Goal: Task Accomplishment & Management: Use online tool/utility

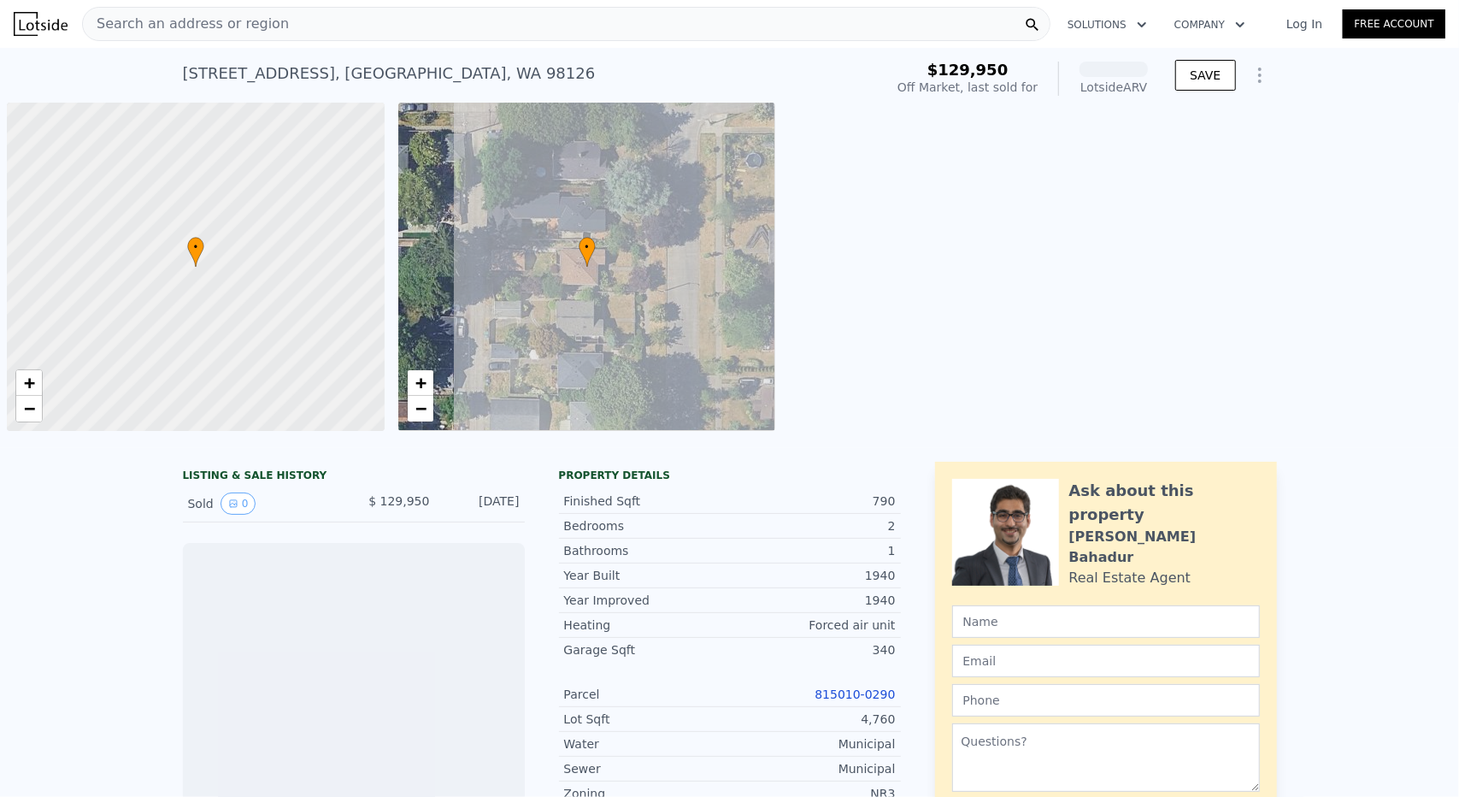
scroll to position [0, 7]
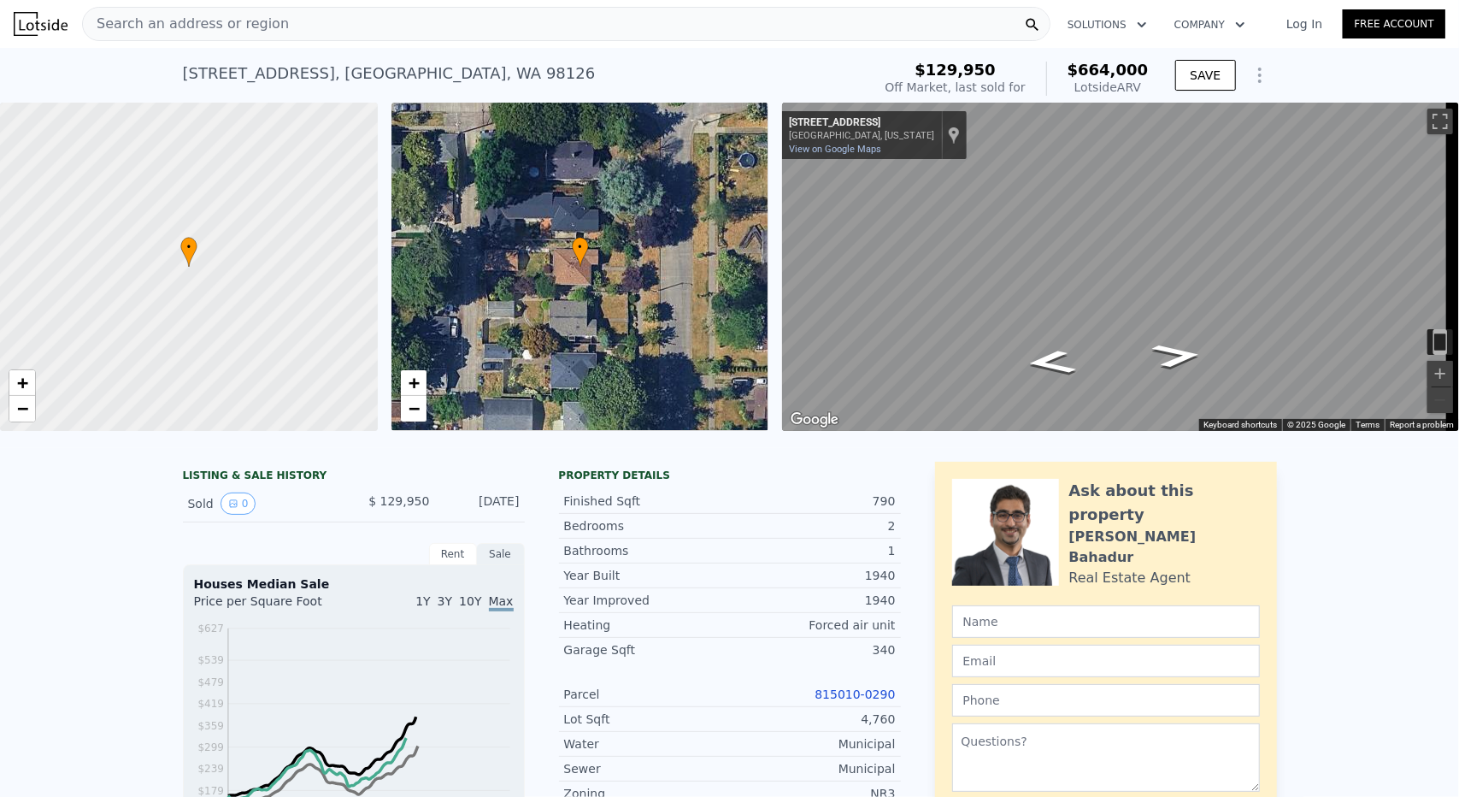
click at [1258, 71] on icon "Show Options" at bounding box center [1260, 75] width 21 height 21
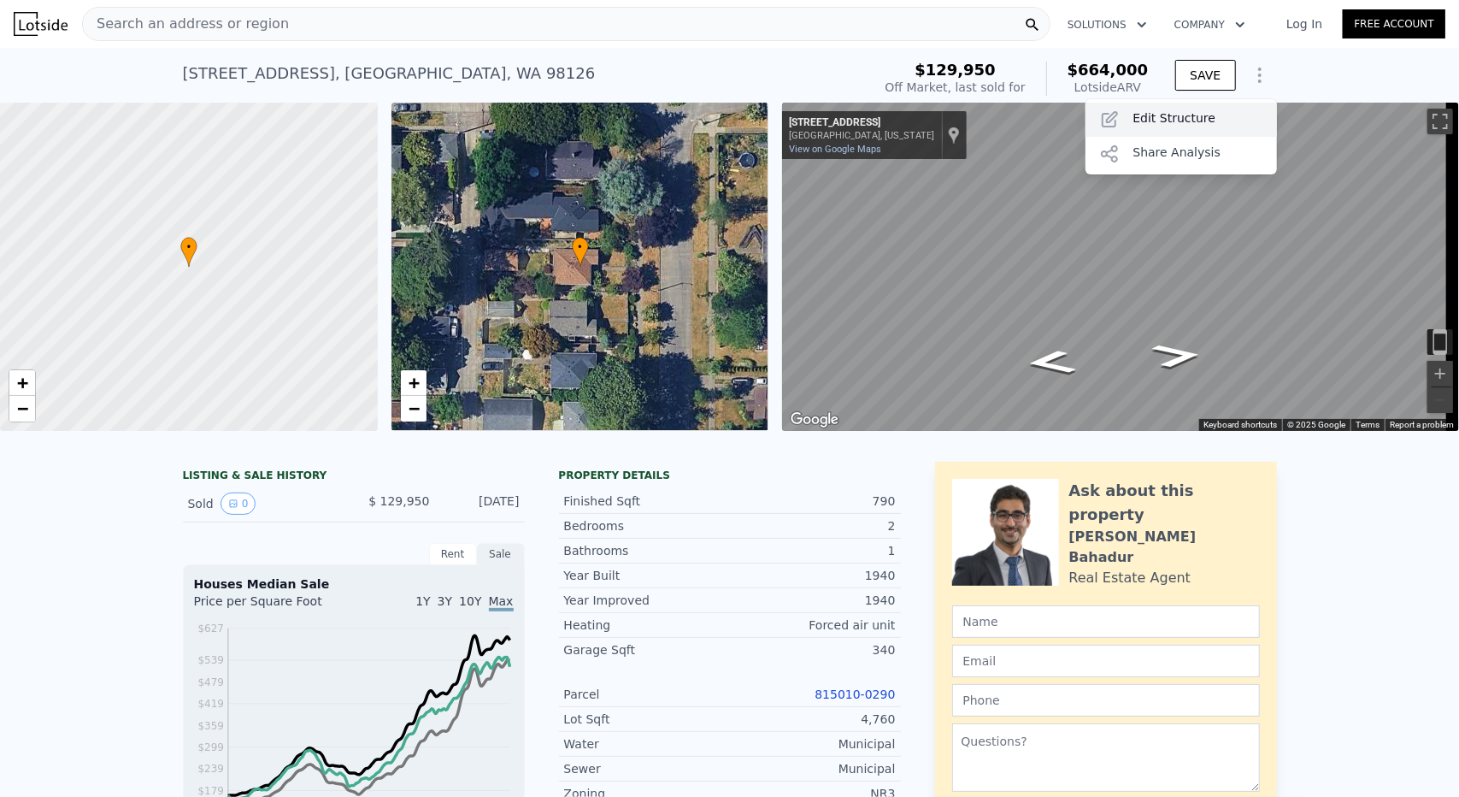
click at [1215, 111] on div "Edit Structure" at bounding box center [1180, 120] width 191 height 34
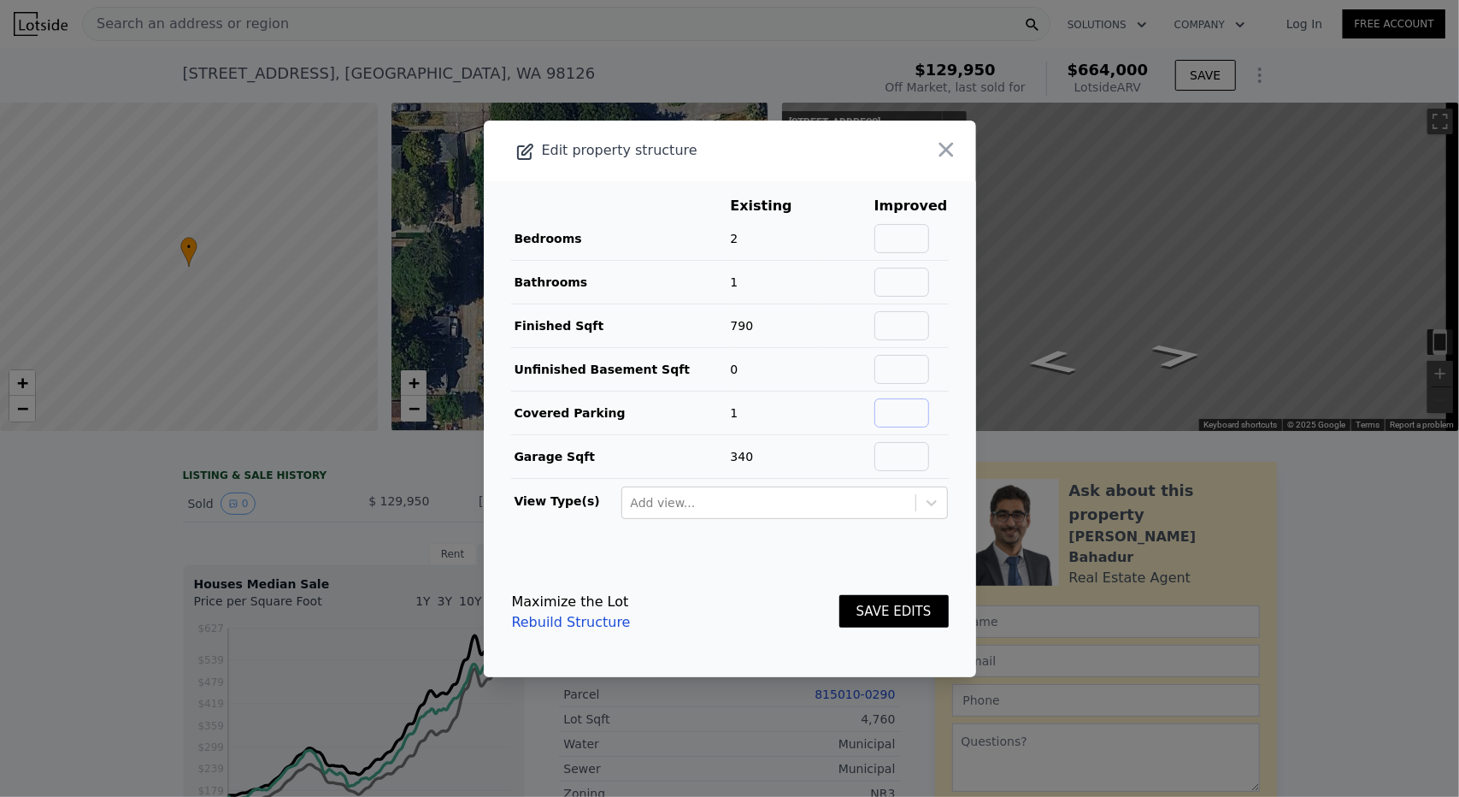
drag, startPoint x: 890, startPoint y: 416, endPoint x: 884, endPoint y: 406, distance: 11.9
click at [890, 416] on input "text" at bounding box center [901, 412] width 55 height 29
type input "0"
click at [909, 453] on input "text" at bounding box center [901, 456] width 55 height 29
type input "0"
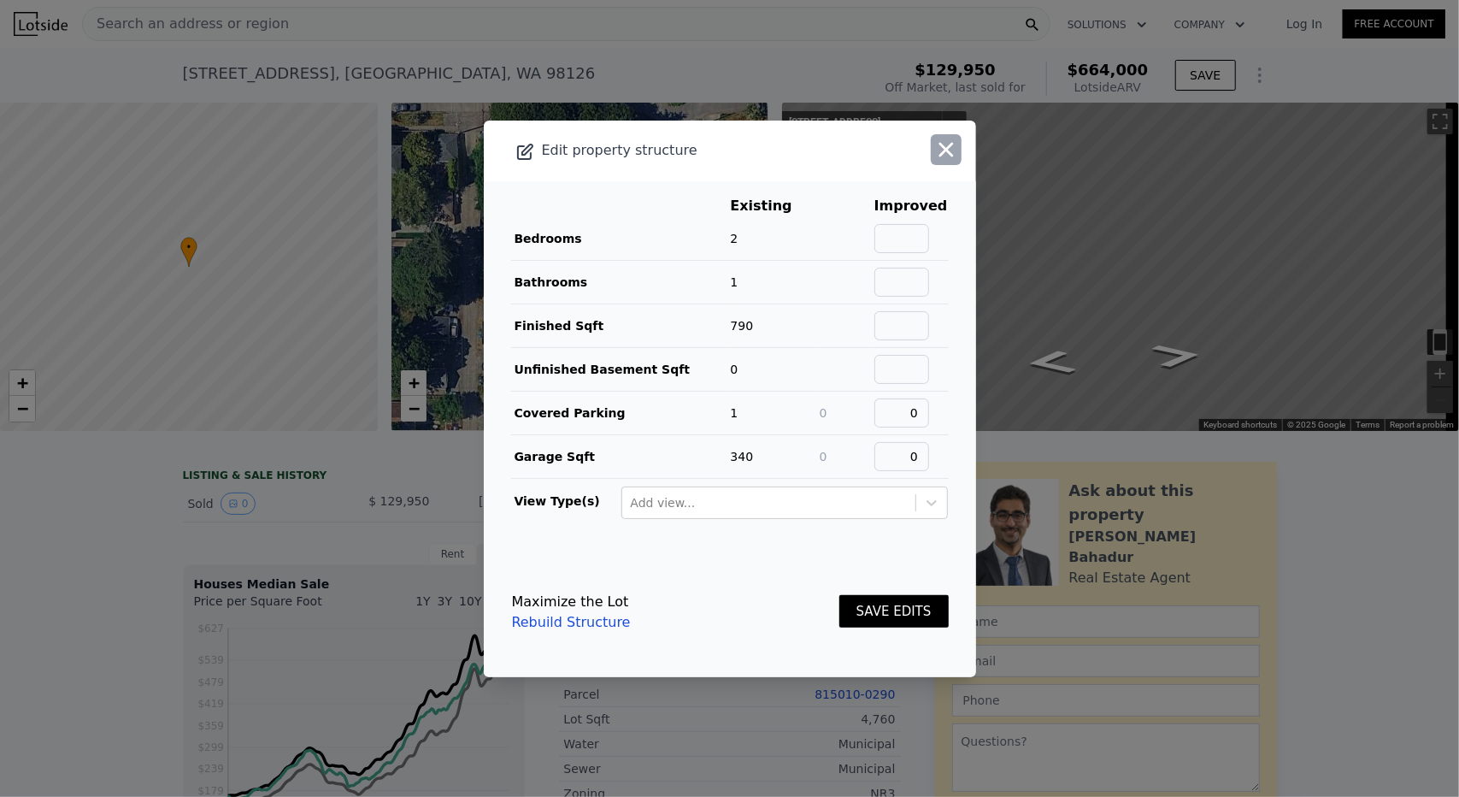
click at [934, 161] on icon "button" at bounding box center [946, 150] width 24 height 24
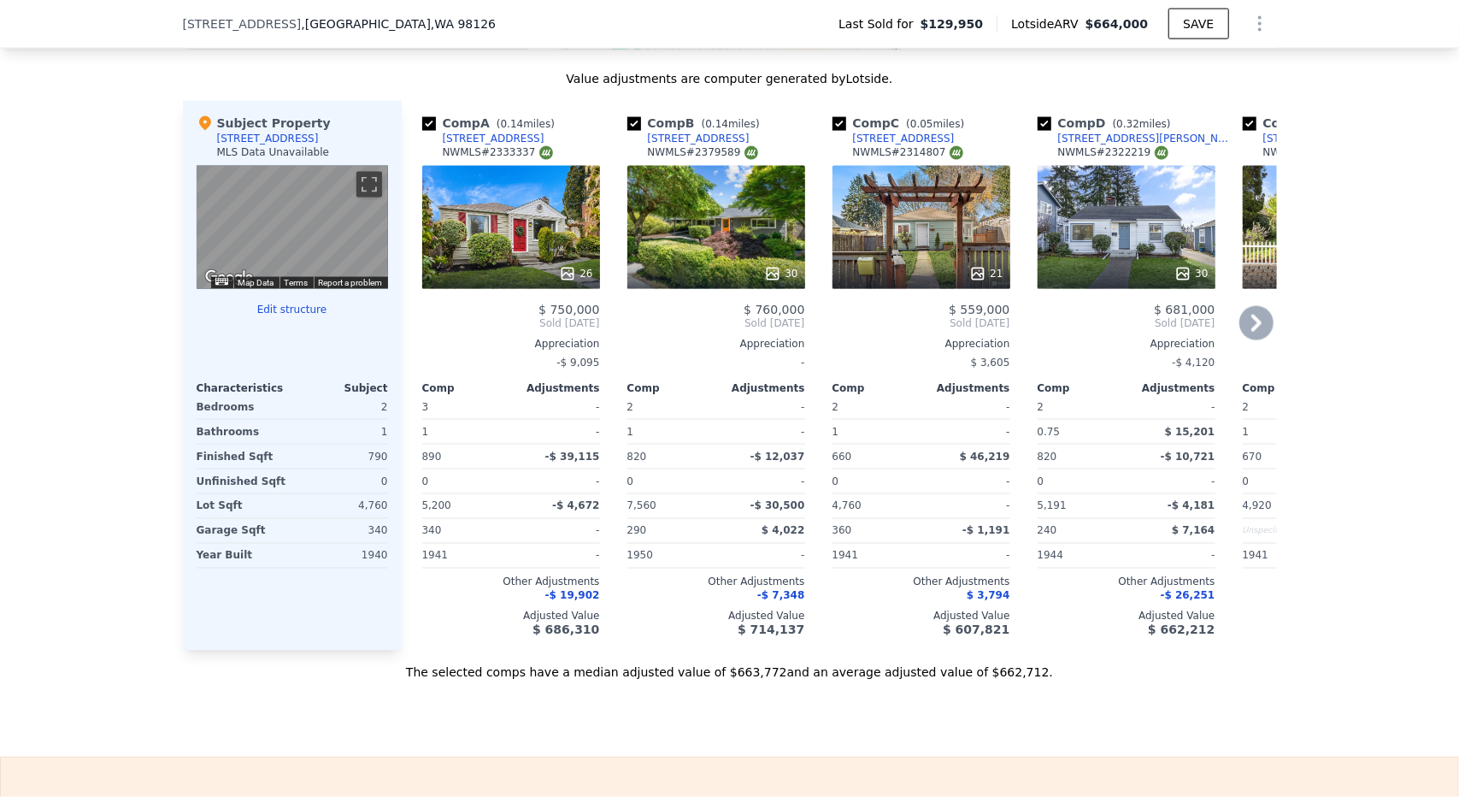
scroll to position [1702, 0]
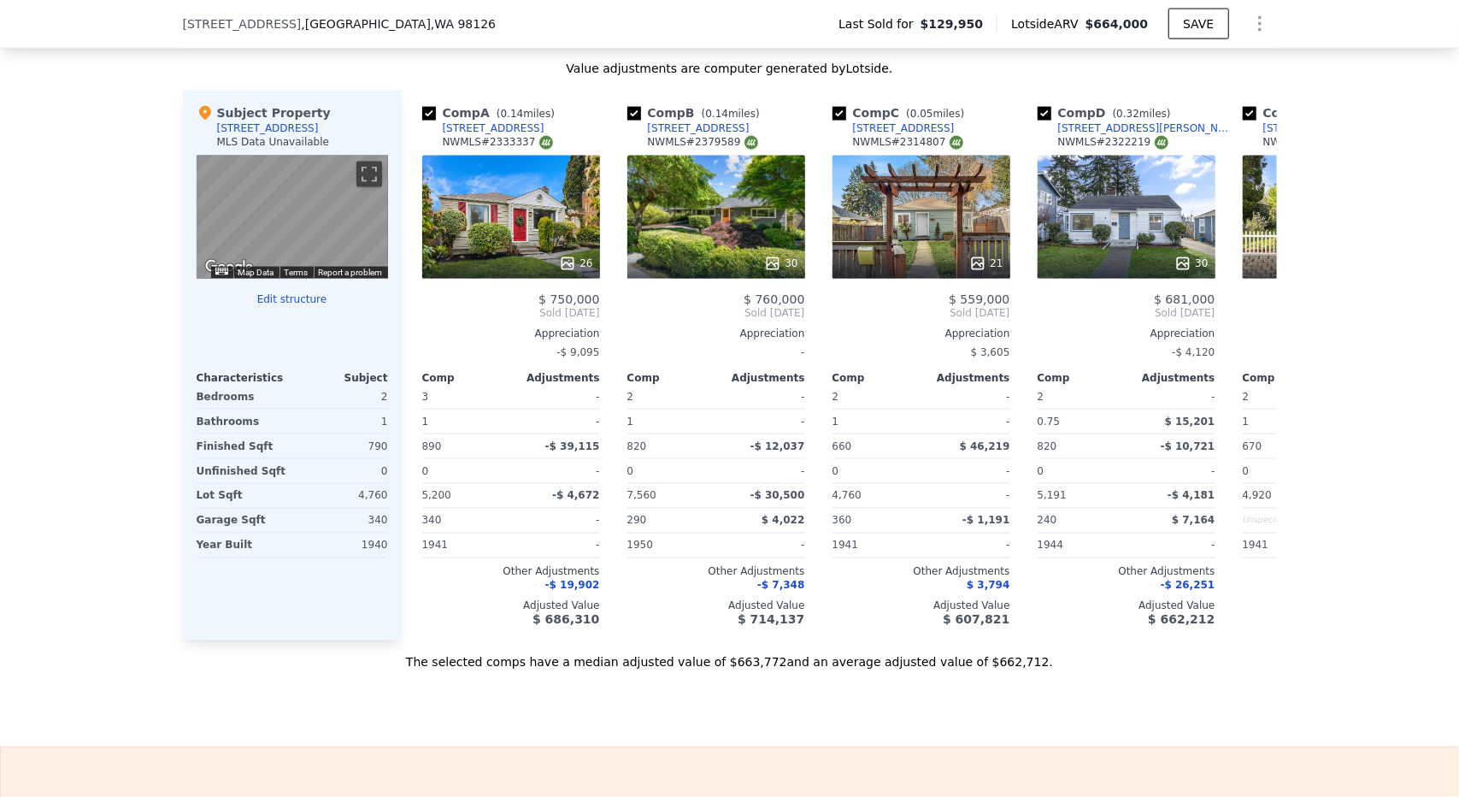
drag, startPoint x: 660, startPoint y: 680, endPoint x: 656, endPoint y: 696, distance: 15.8
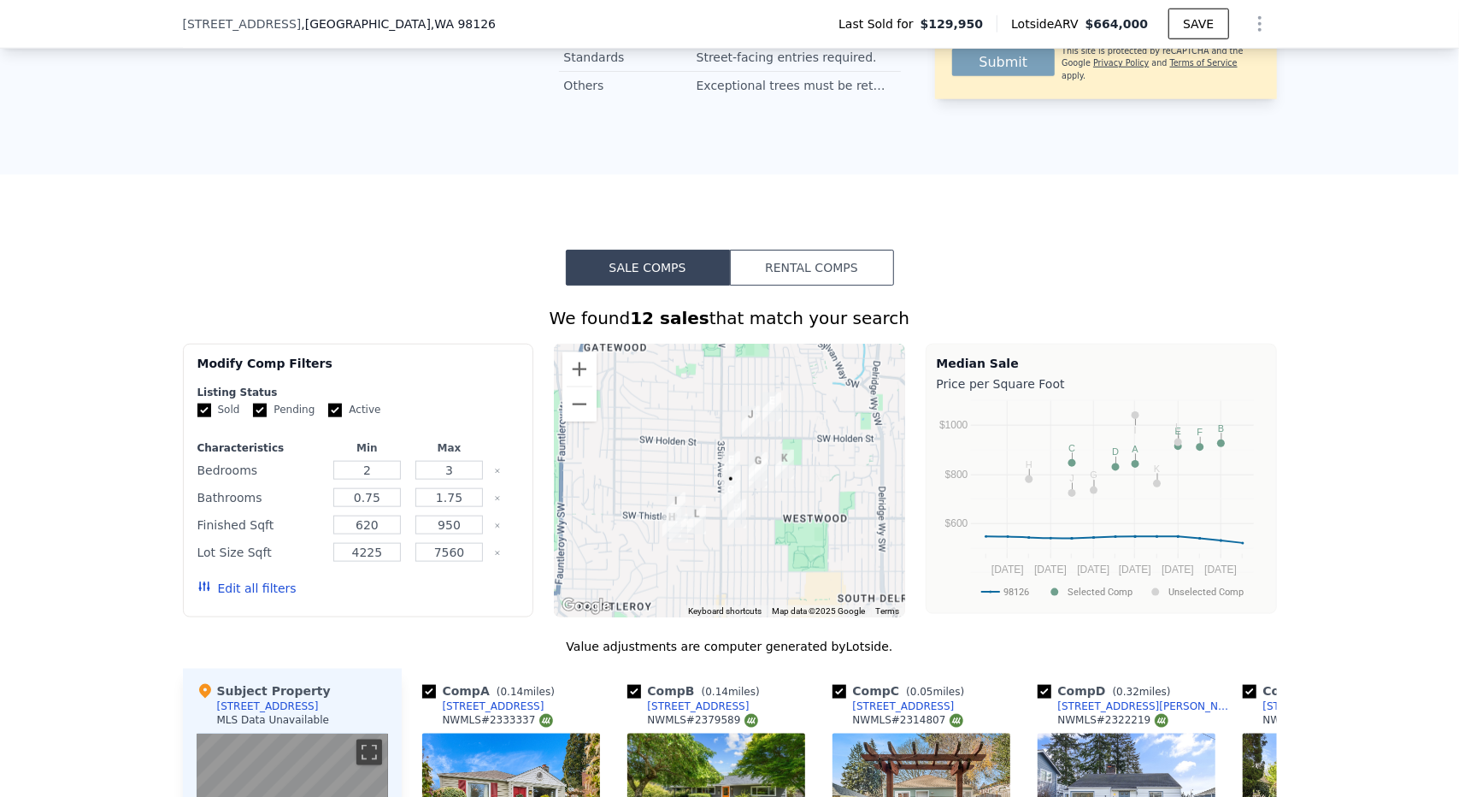
scroll to position [250, 0]
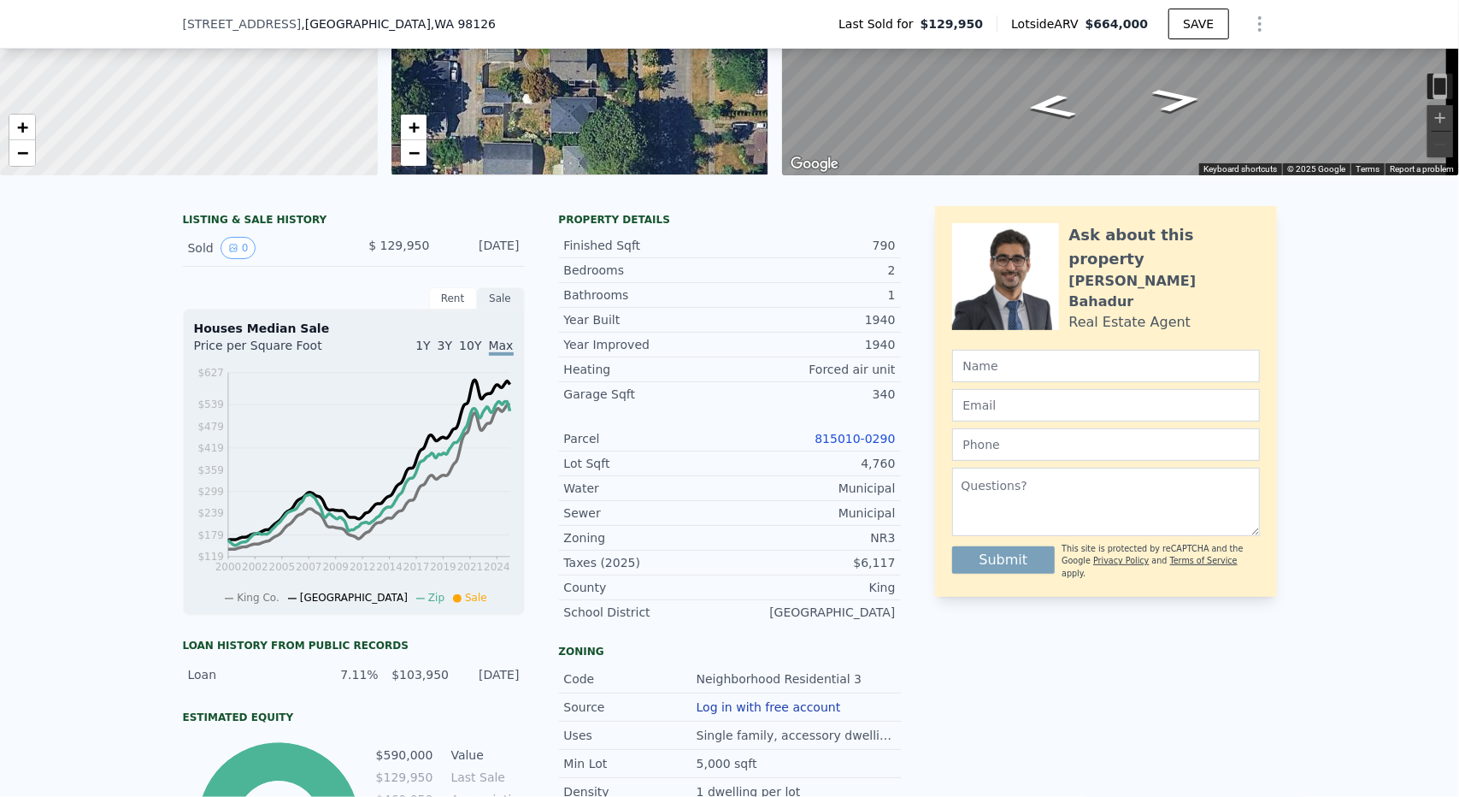
click at [1255, 26] on icon "Show Options" at bounding box center [1260, 24] width 21 height 21
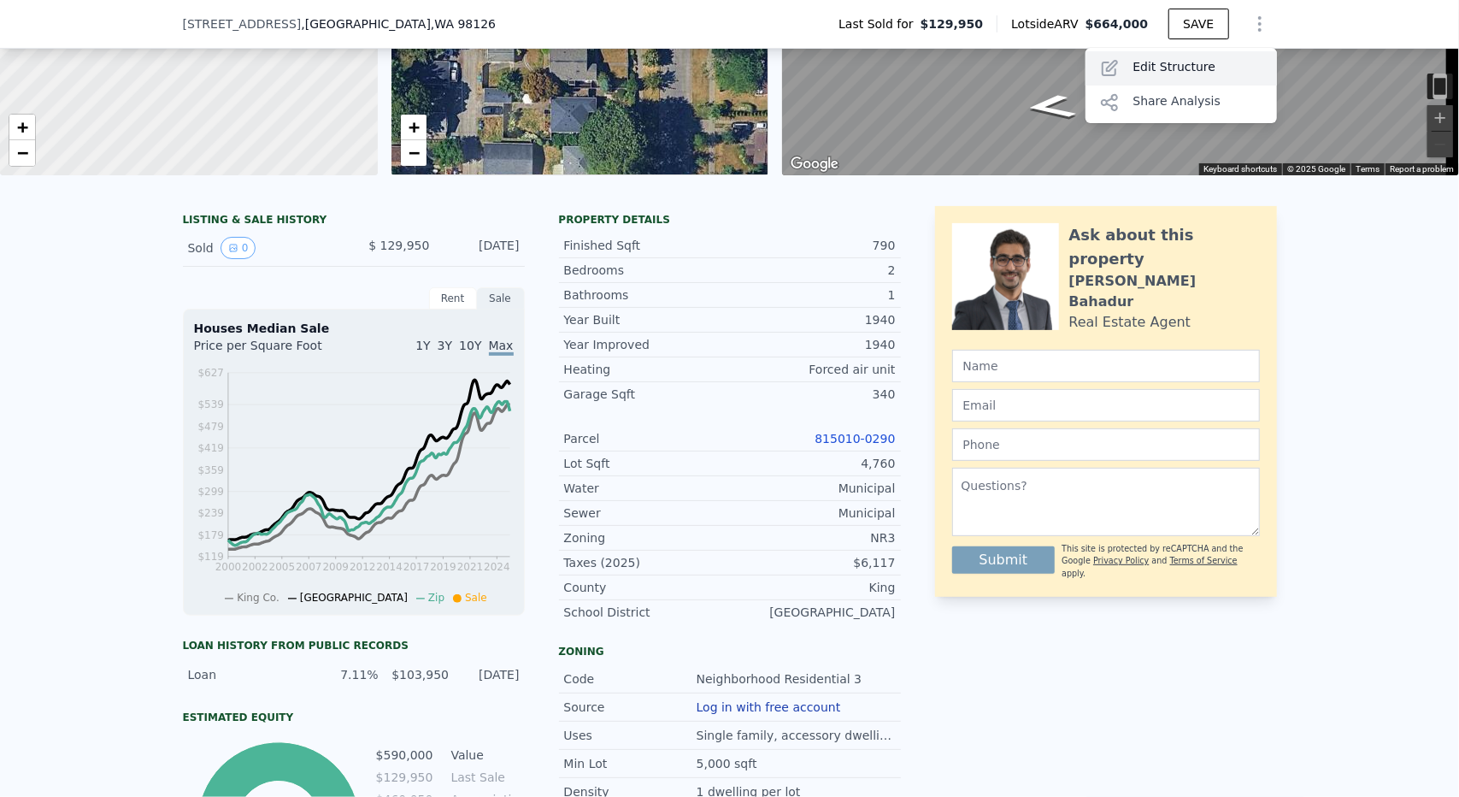
click at [1197, 69] on div "Edit Structure" at bounding box center [1180, 68] width 191 height 34
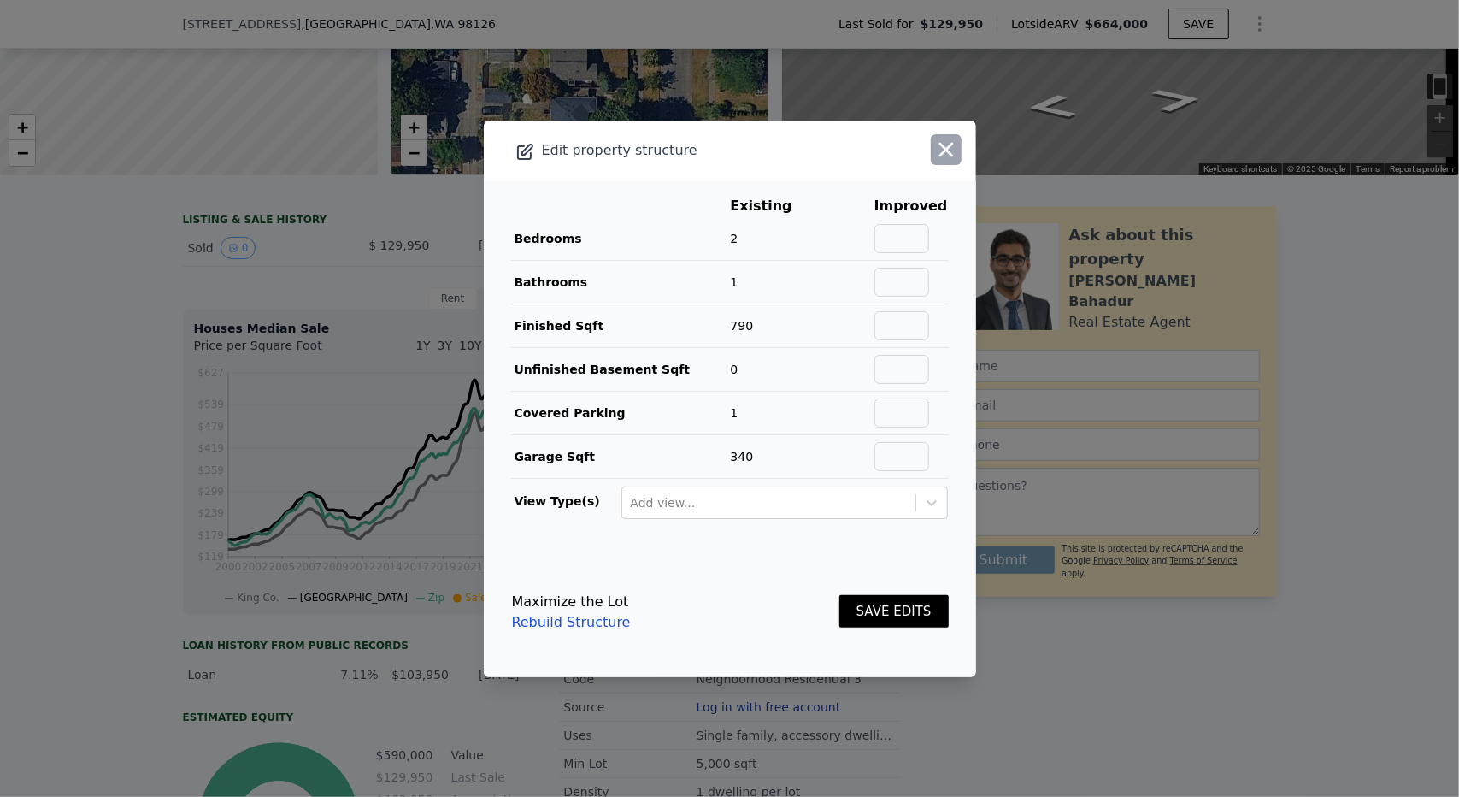
click at [946, 158] on button "button" at bounding box center [946, 149] width 31 height 31
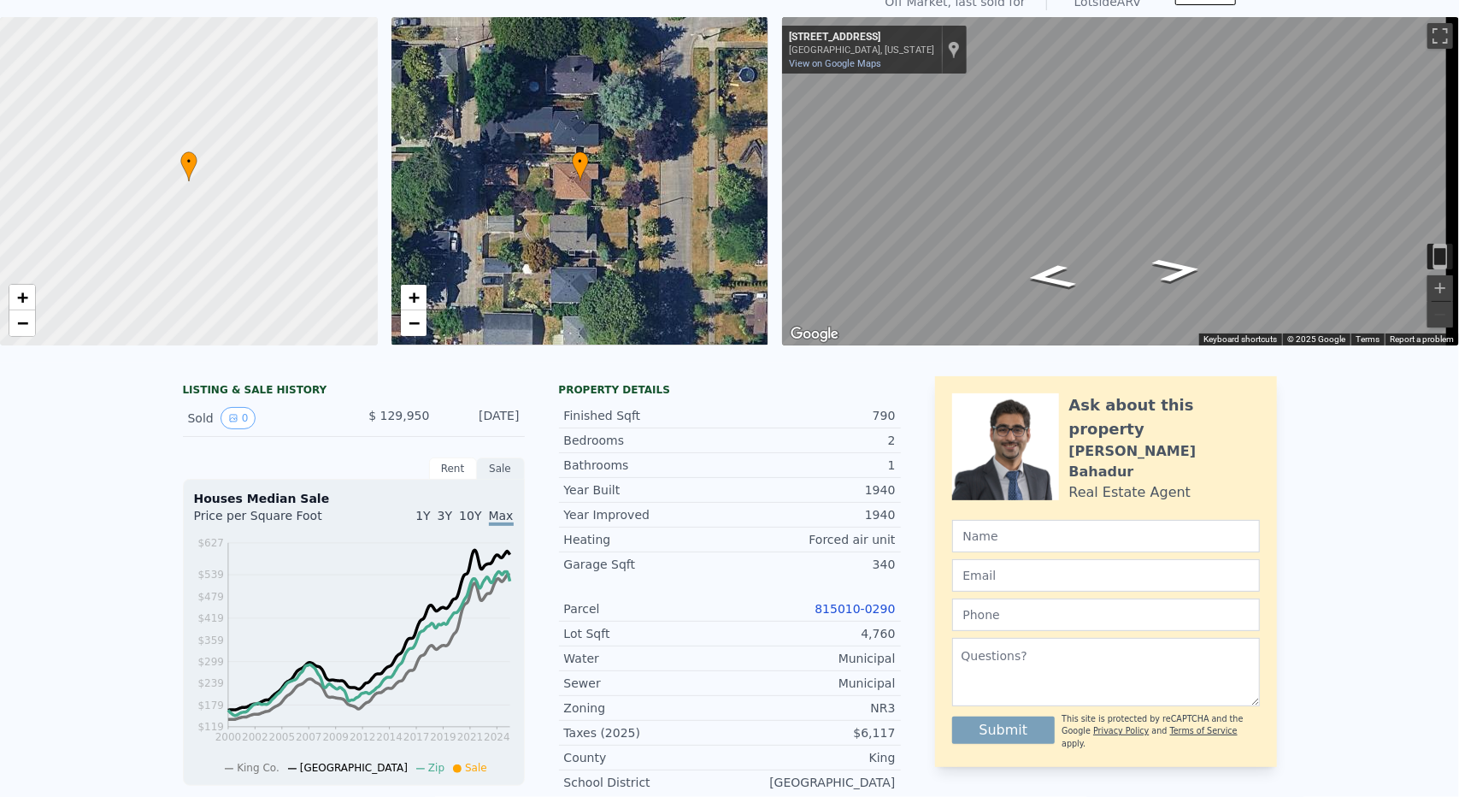
scroll to position [6, 0]
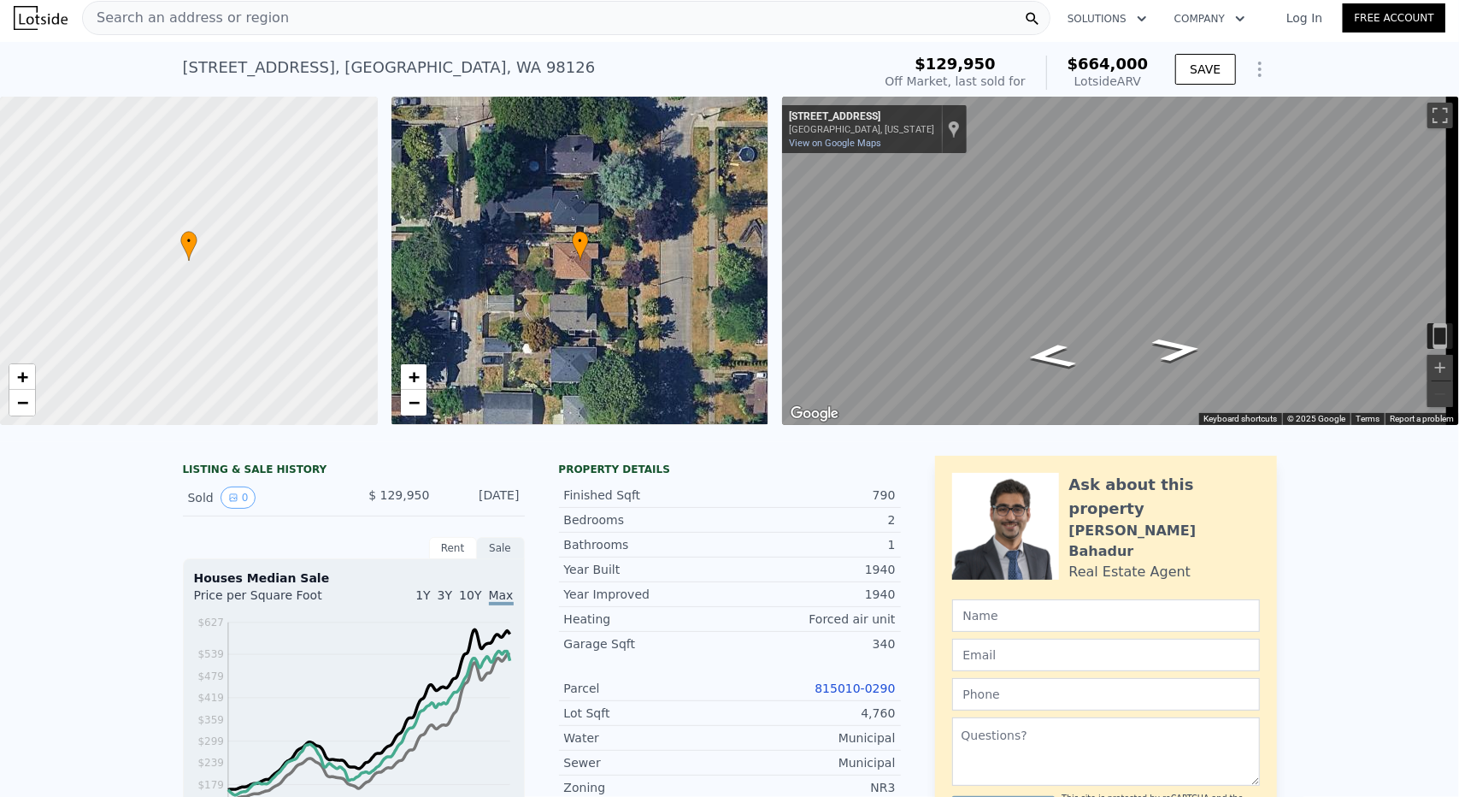
click at [1305, 13] on link "Log In" at bounding box center [1304, 17] width 77 height 17
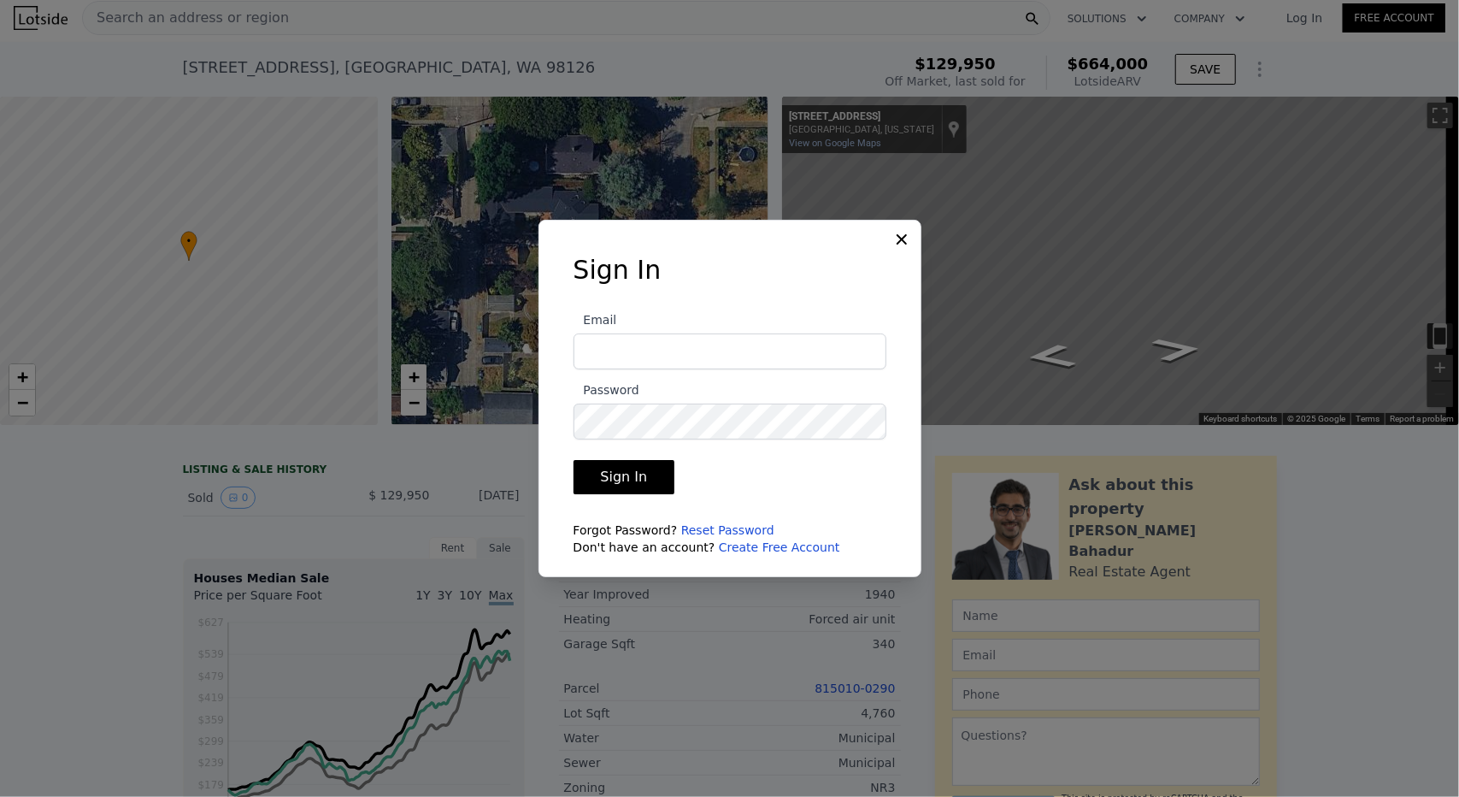
type input "[PERSON_NAME][DOMAIN_NAME][EMAIL_ADDRESS][PERSON_NAME][DOMAIN_NAME]"
click at [631, 486] on button "Sign In" at bounding box center [624, 477] width 102 height 34
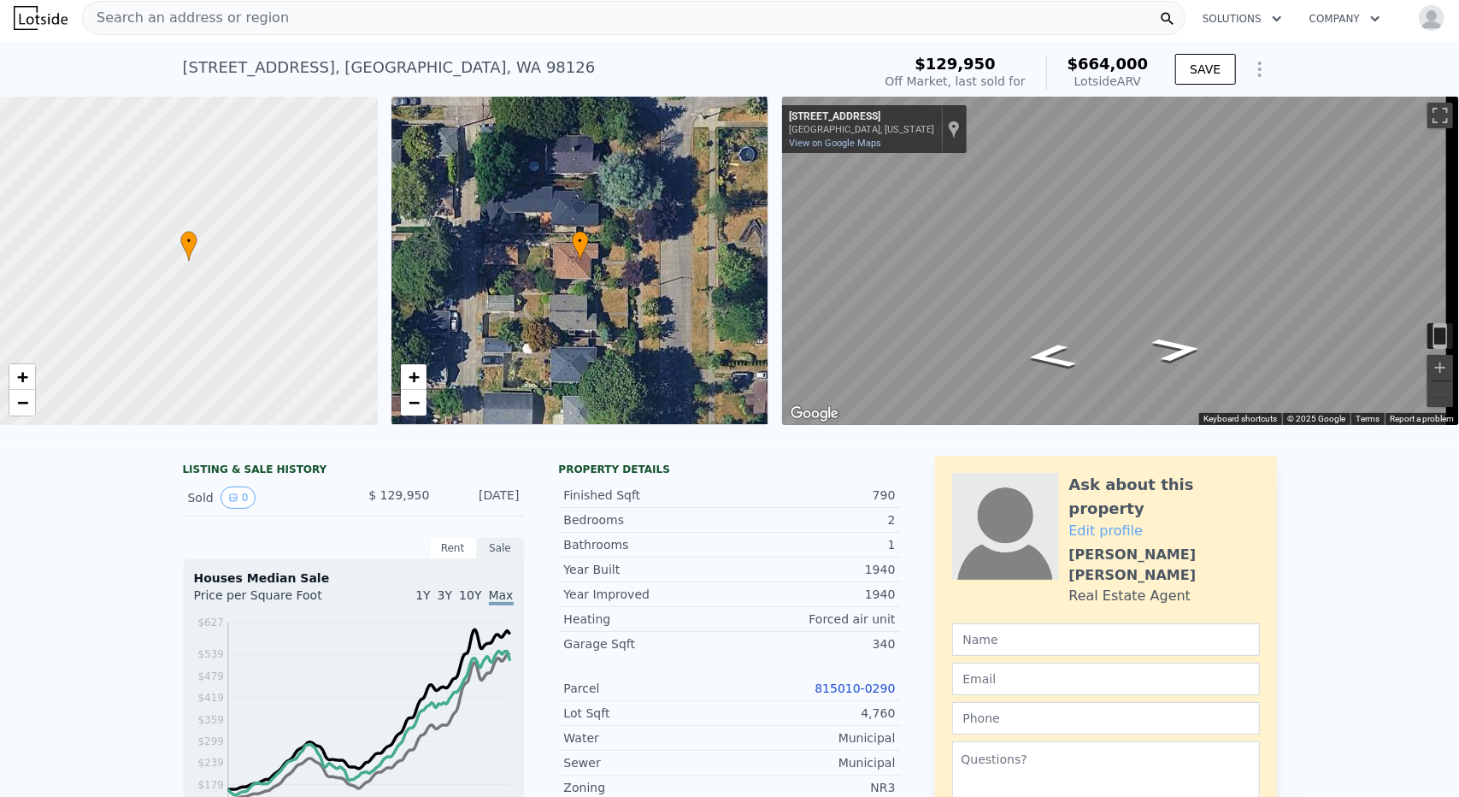
click at [1250, 78] on icon "Show Options" at bounding box center [1260, 69] width 21 height 21
click at [1176, 122] on div "Edit Structure" at bounding box center [1180, 114] width 191 height 34
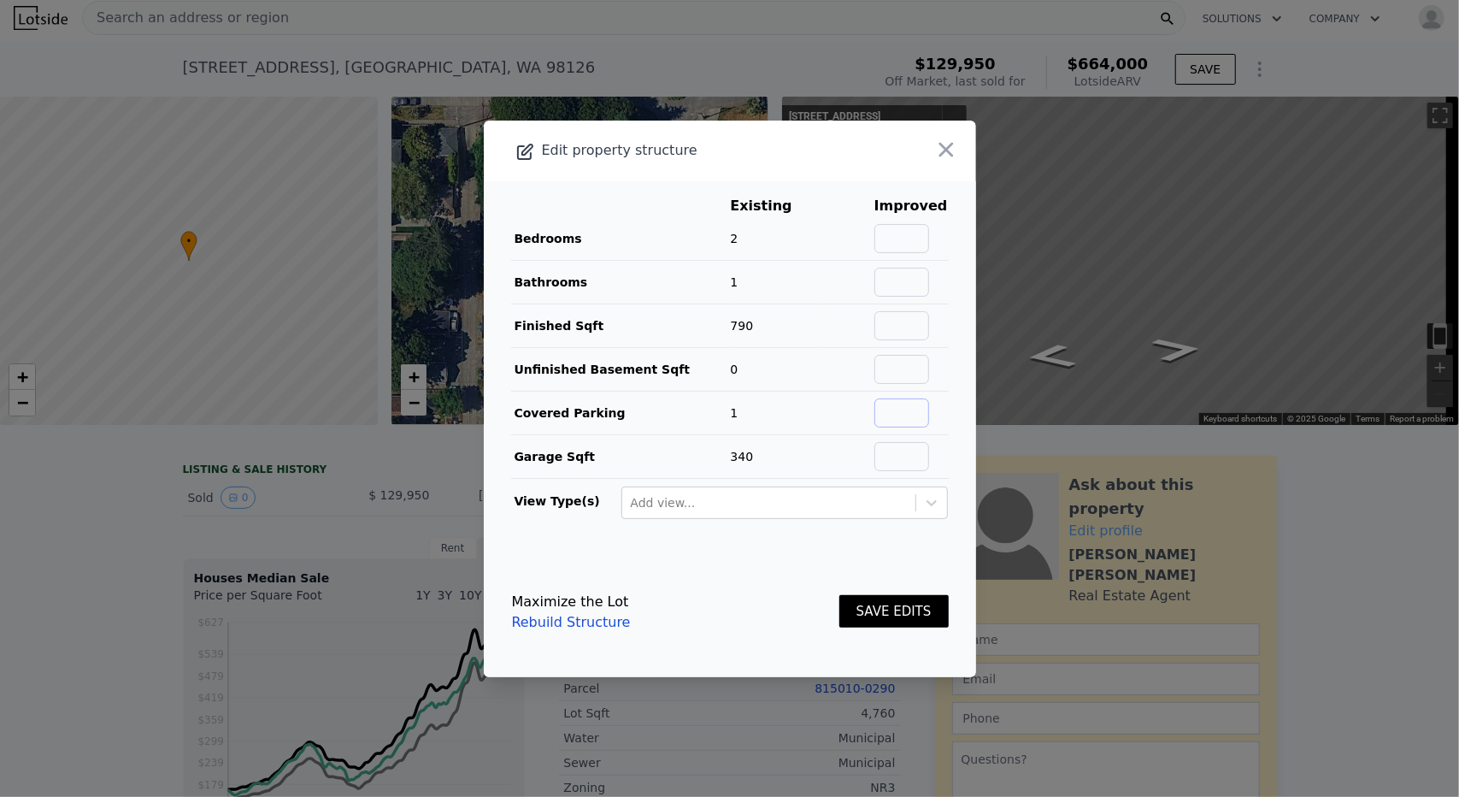
click at [892, 416] on input "text" at bounding box center [901, 412] width 55 height 29
type input "0"
click at [906, 470] on td at bounding box center [910, 456] width 75 height 44
click at [909, 466] on input "text" at bounding box center [901, 456] width 55 height 29
type input "0"
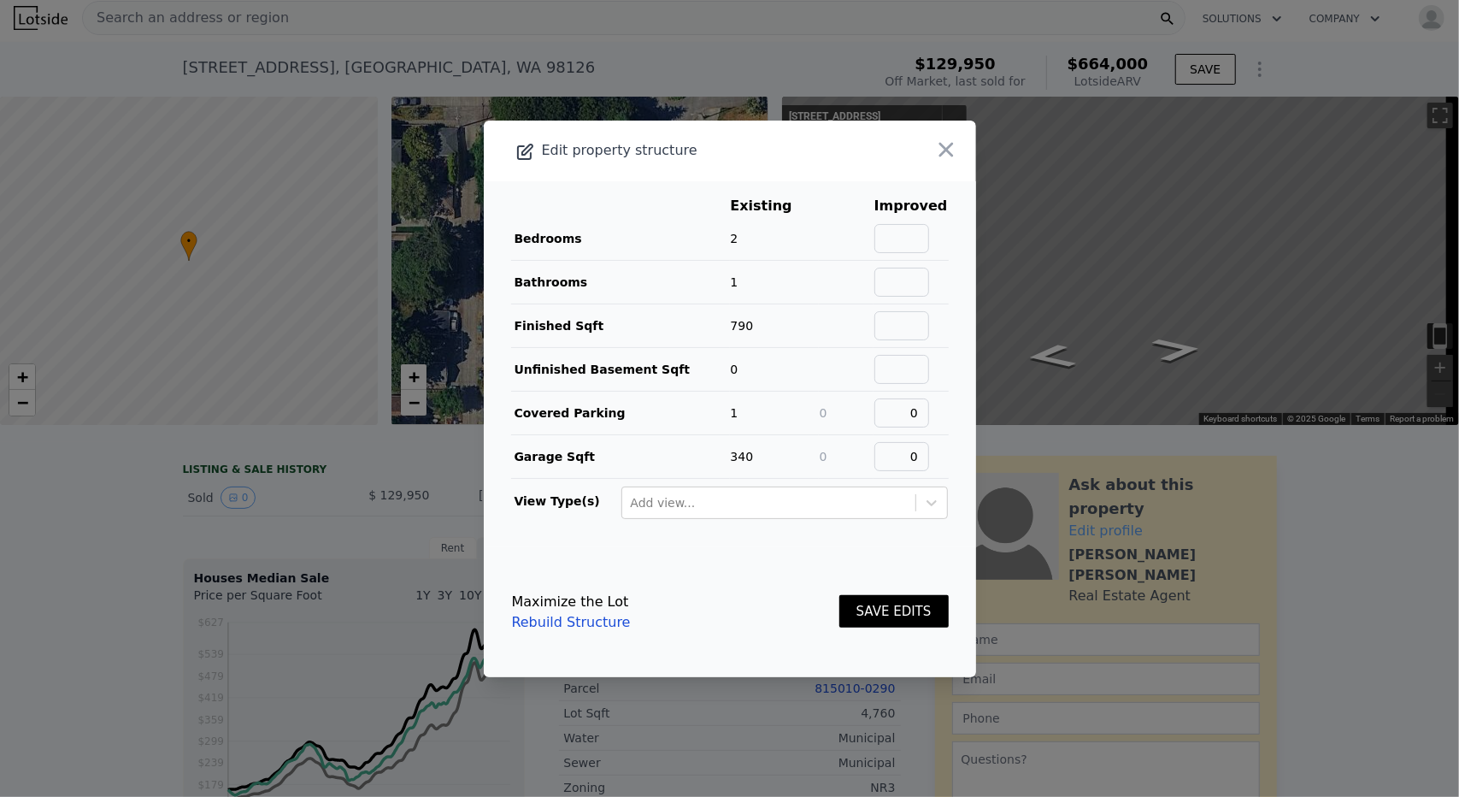
click at [801, 620] on div "Maximize the Lot Rebuild Structure SAVE EDITS" at bounding box center [730, 611] width 437 height 75
click at [934, 156] on icon "button" at bounding box center [946, 150] width 24 height 24
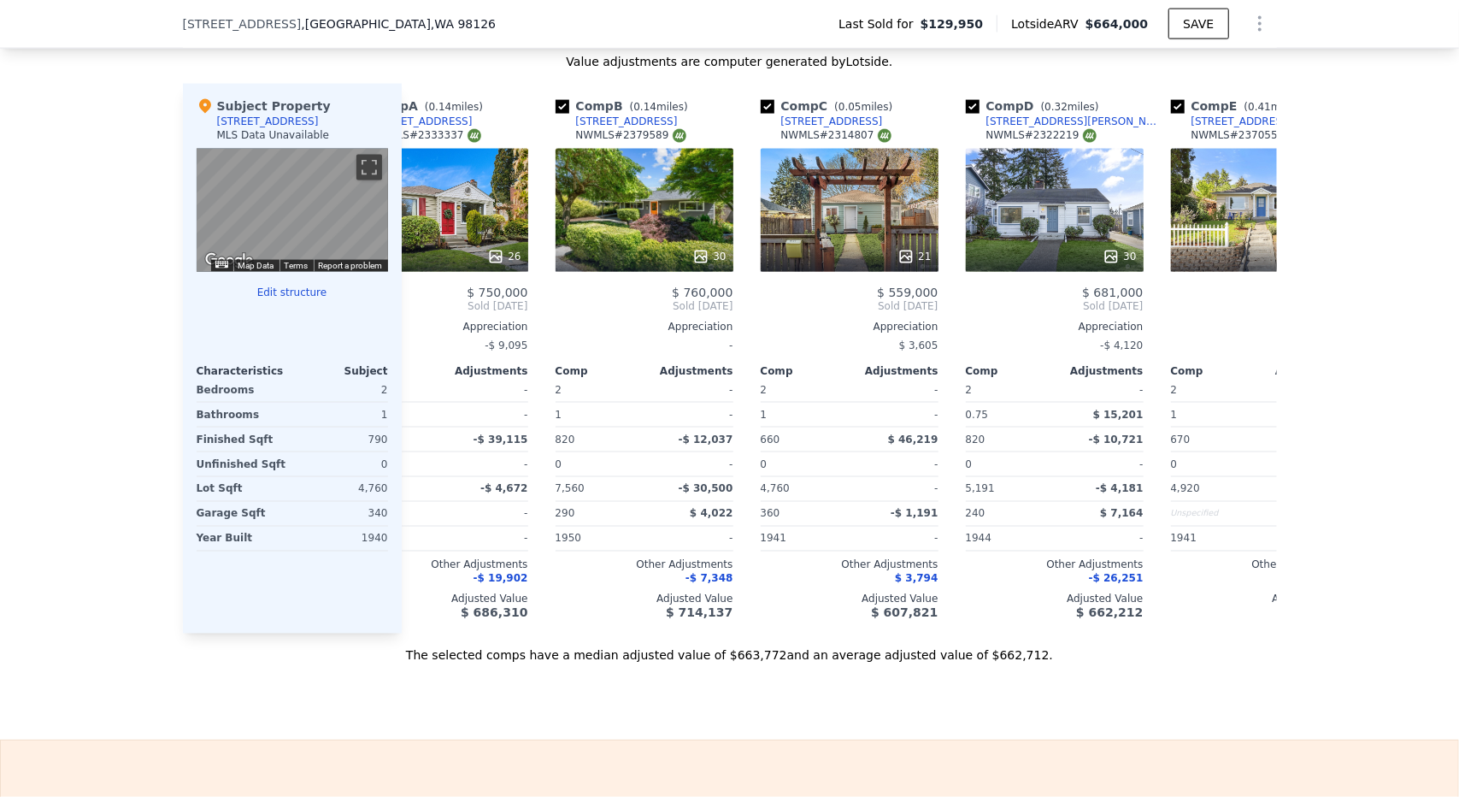
scroll to position [0, 0]
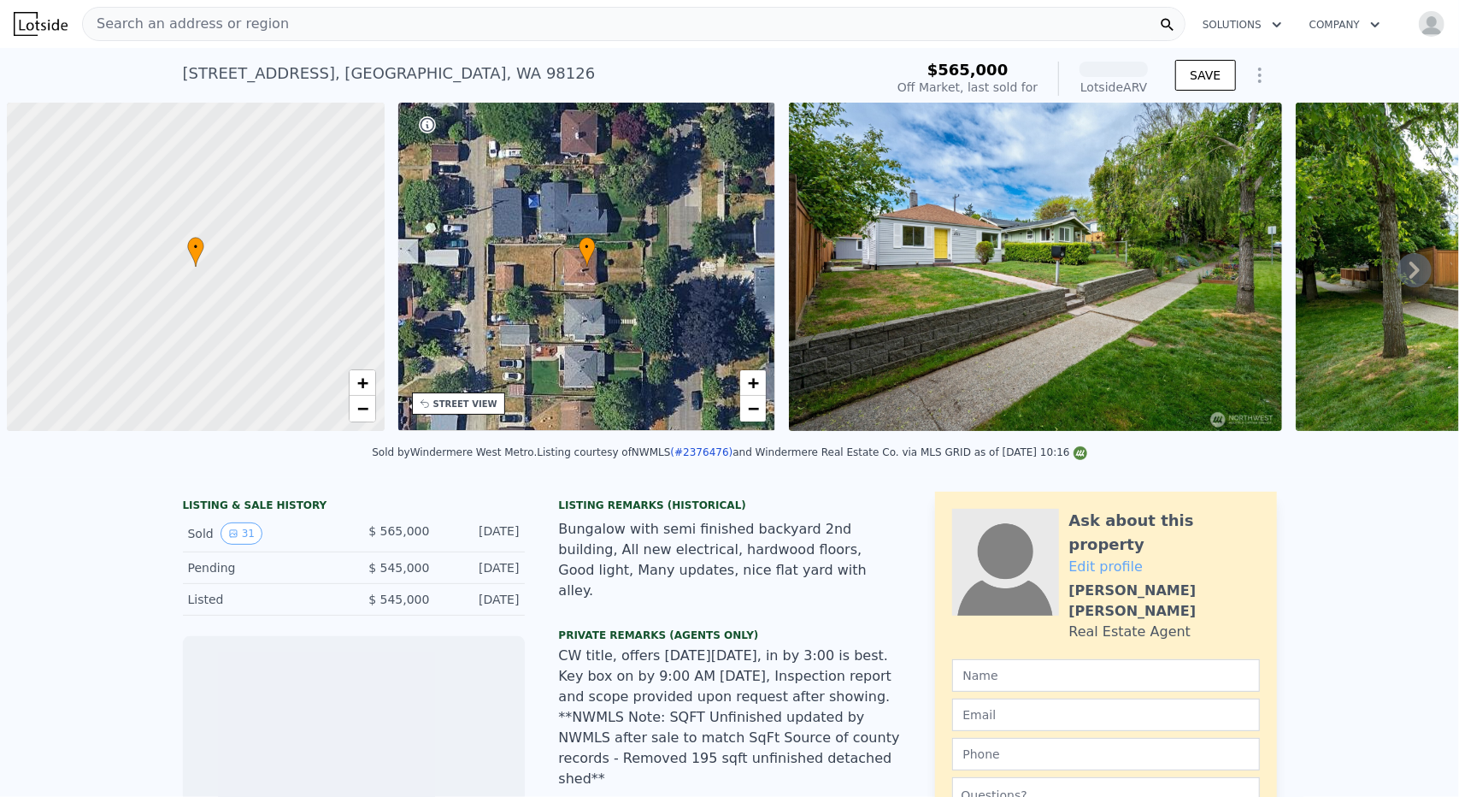
scroll to position [0, 7]
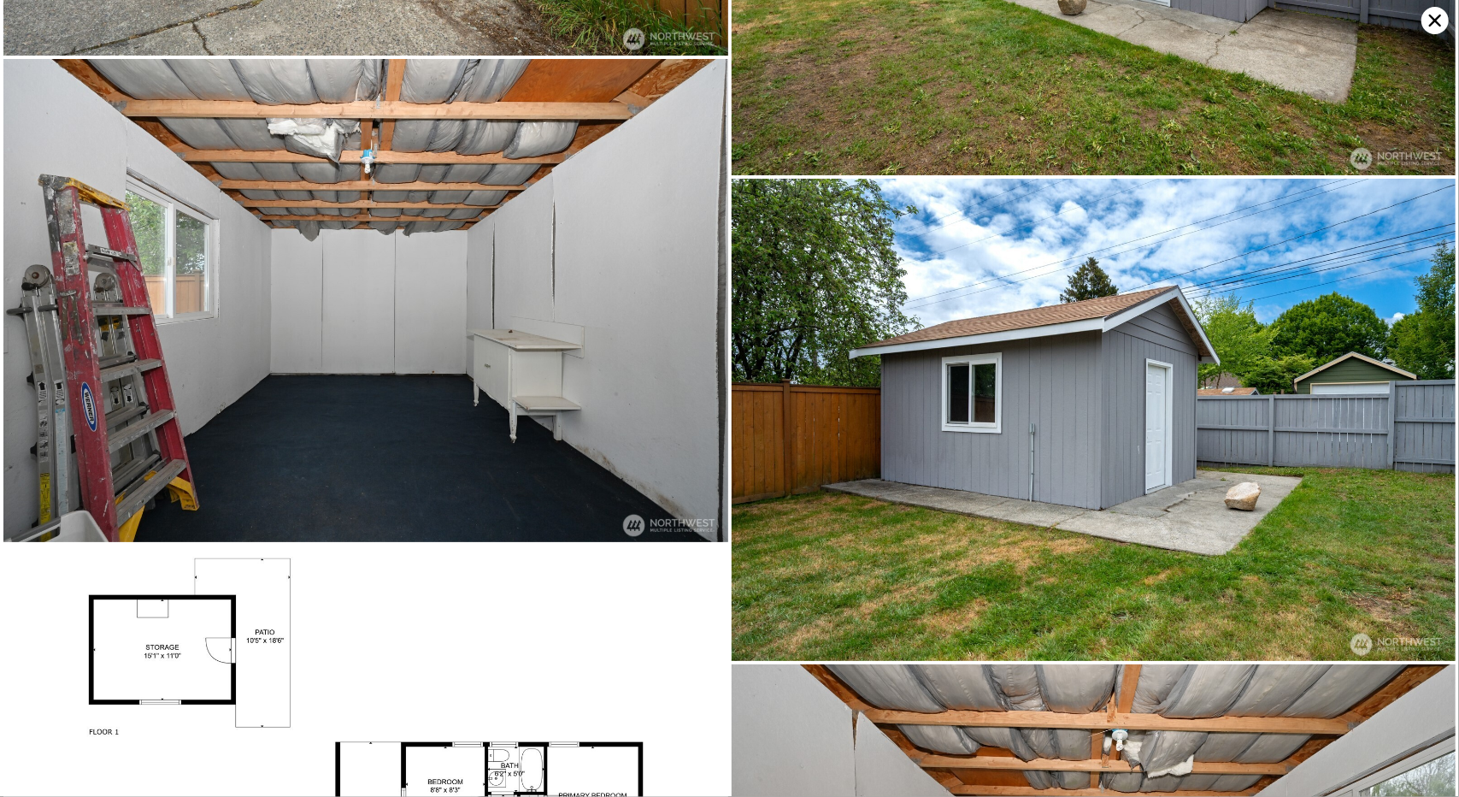
scroll to position [6745, 0]
